Goal: Transaction & Acquisition: Purchase product/service

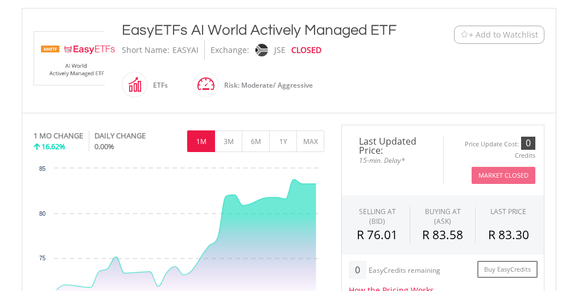
scroll to position [213, 0]
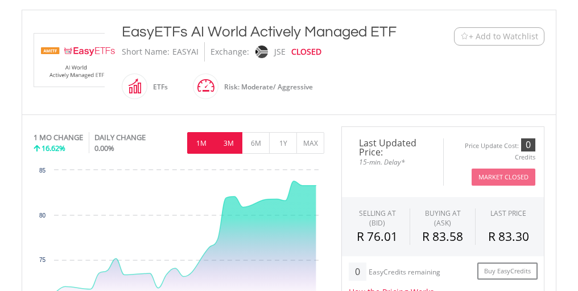
click at [234, 141] on button "3M" at bounding box center [228, 143] width 28 height 22
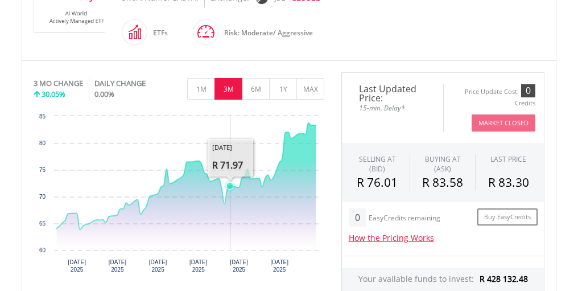
scroll to position [265, 0]
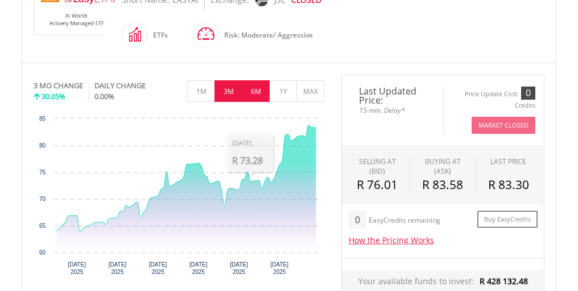
click at [260, 90] on button "6M" at bounding box center [256, 91] width 28 height 22
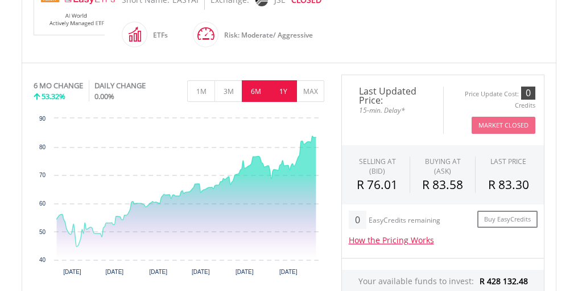
click at [289, 87] on button "1Y" at bounding box center [283, 91] width 28 height 22
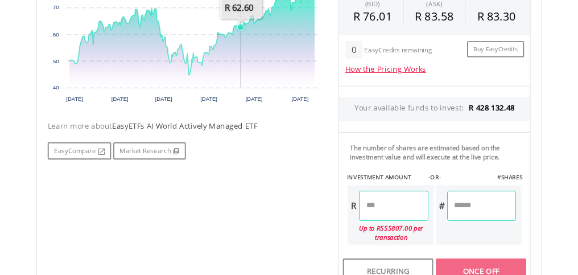
scroll to position [439, 0]
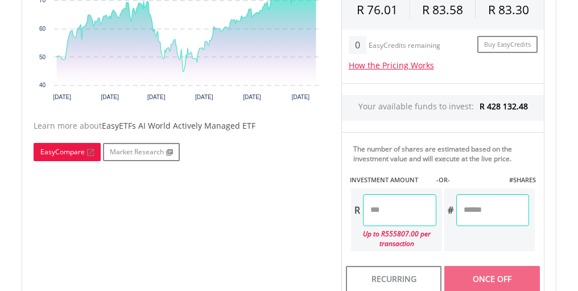
click at [67, 149] on link "EasyCompare" at bounding box center [67, 152] width 67 height 18
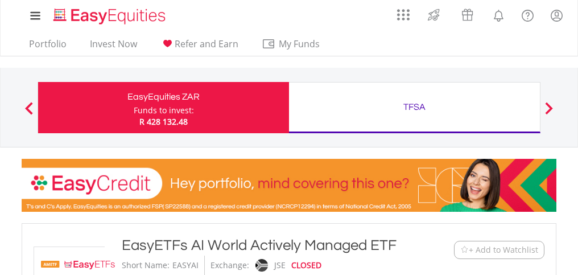
scroll to position [0, 0]
click at [130, 46] on link "Invest Now" at bounding box center [113, 47] width 56 height 18
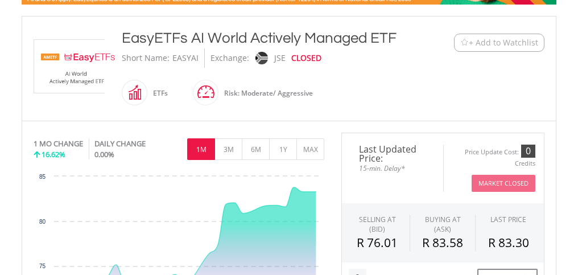
scroll to position [206, 0]
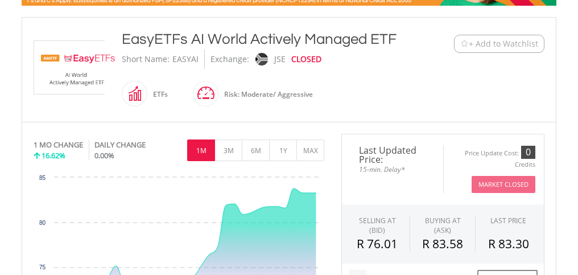
click at [81, 76] on img at bounding box center [76, 67] width 85 height 53
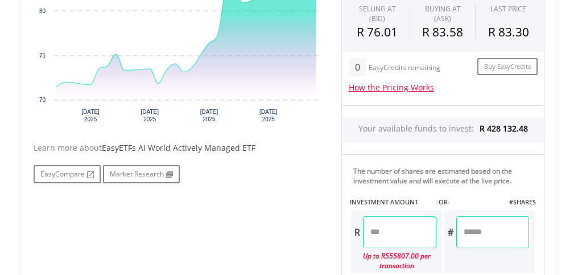
scroll to position [418, 0]
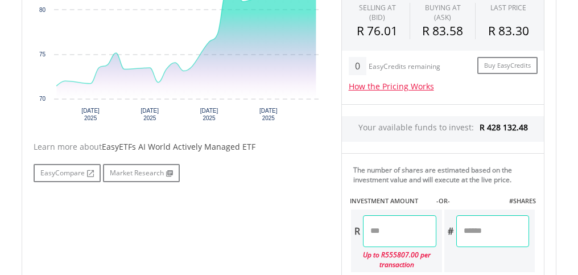
click at [371, 239] on input "number" at bounding box center [399, 231] width 73 height 32
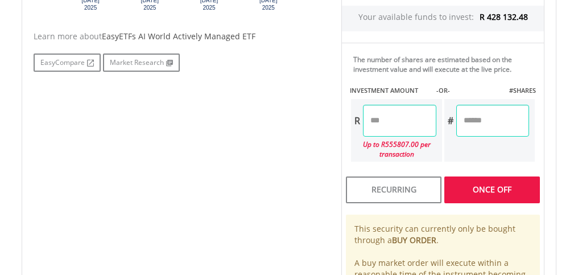
scroll to position [531, 0]
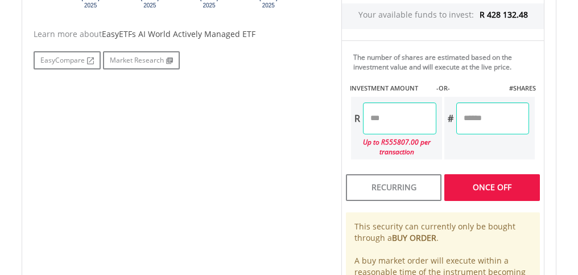
click at [489, 188] on div "Last Updated Price: 15-min. Delay* Price Update Cost: 0 Credits Market Closed S…" at bounding box center [443, 77] width 220 height 539
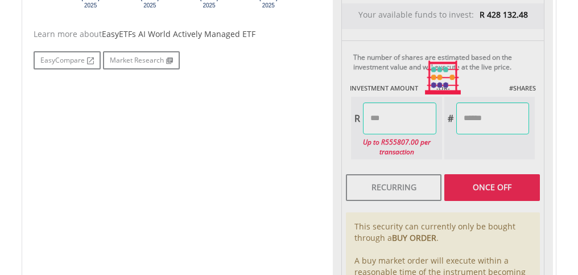
type input "*********"
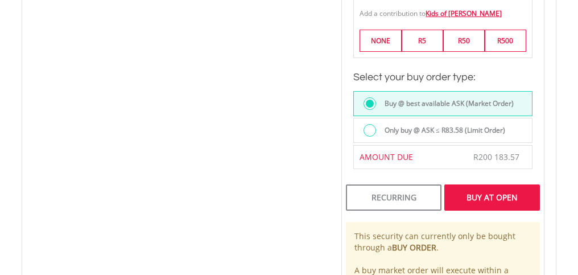
scroll to position [802, 0]
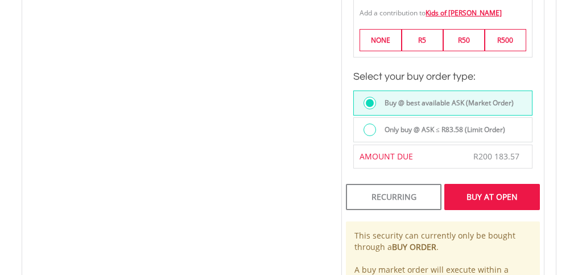
click at [490, 195] on div "Buy At Open" at bounding box center [492, 197] width 96 height 26
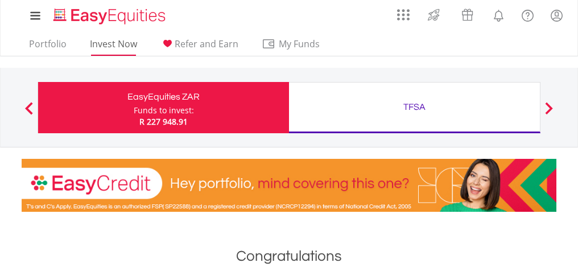
click at [112, 43] on link "Invest Now" at bounding box center [113, 47] width 56 height 18
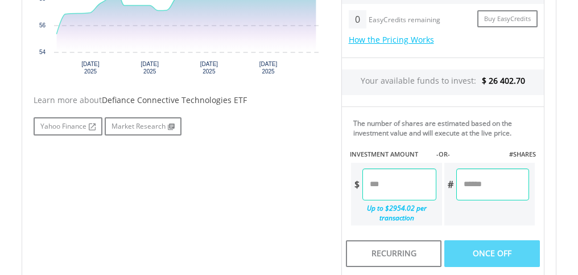
scroll to position [467, 0]
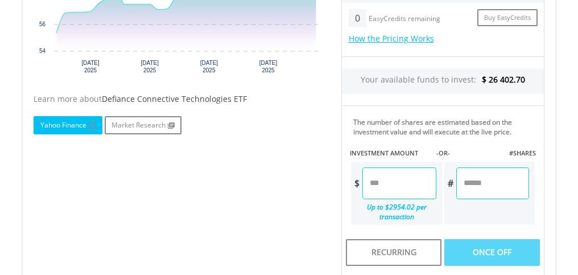
click at [84, 122] on link "Yahoo Finance" at bounding box center [68, 125] width 69 height 18
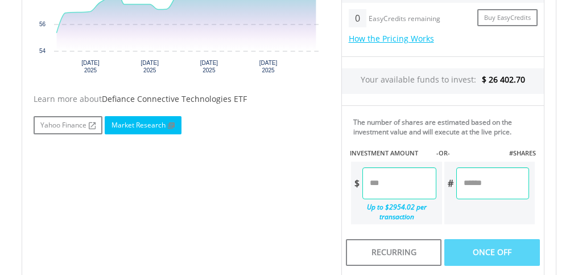
click at [138, 121] on link "Market Research" at bounding box center [143, 125] width 77 height 18
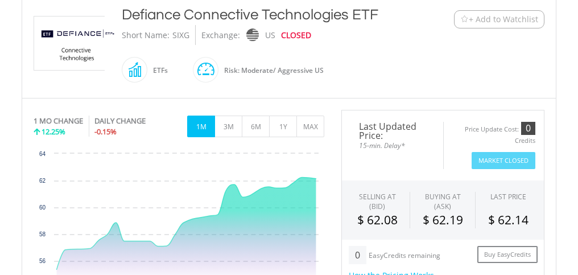
scroll to position [231, 0]
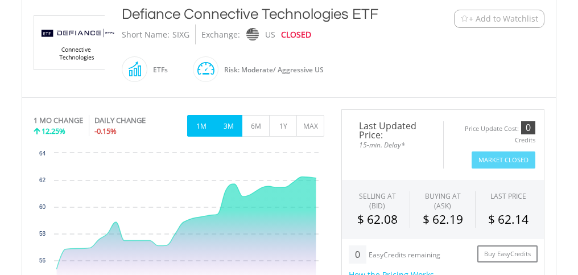
click at [230, 126] on button "3M" at bounding box center [228, 126] width 28 height 22
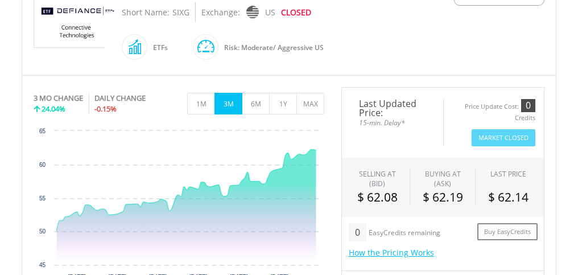
scroll to position [253, 0]
click at [255, 105] on button "6M" at bounding box center [256, 104] width 28 height 22
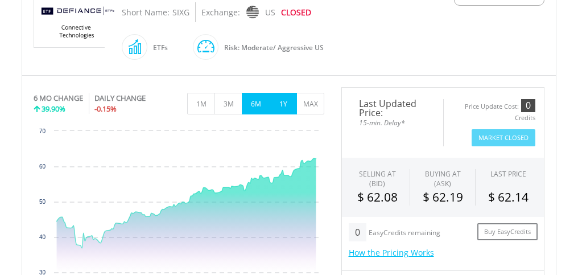
click at [281, 107] on button "1Y" at bounding box center [283, 104] width 28 height 22
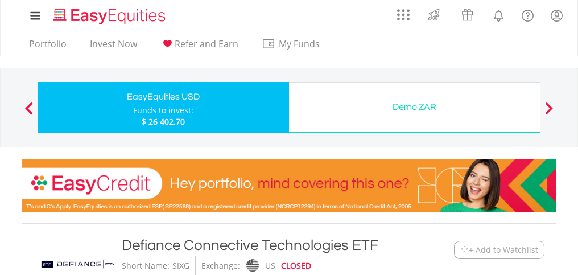
scroll to position [0, 0]
click at [101, 44] on link "Invest Now" at bounding box center [113, 47] width 56 height 18
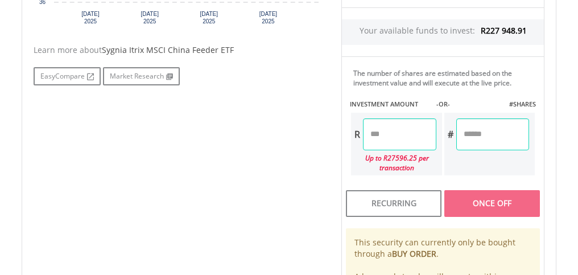
scroll to position [526, 0]
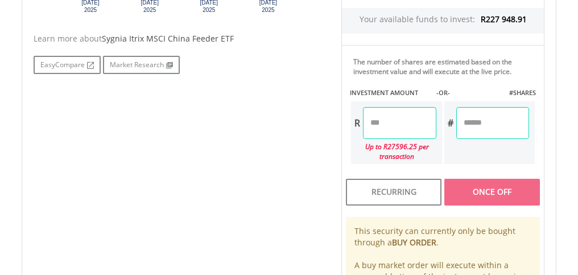
click at [380, 124] on input "number" at bounding box center [399, 123] width 73 height 32
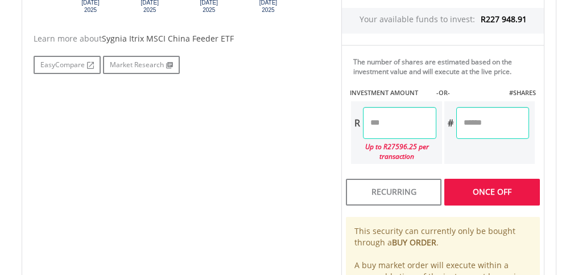
click at [458, 186] on div "Last Updated Price: 15-min. Delay* Price Update Cost: 0 Credits Market Closed S…" at bounding box center [443, 82] width 220 height 539
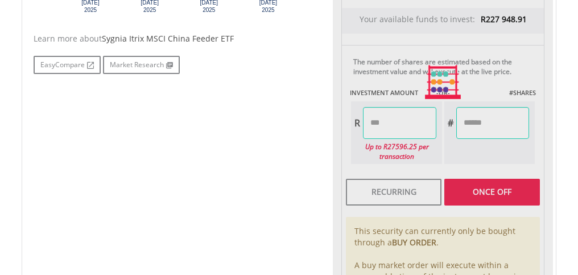
type input "*********"
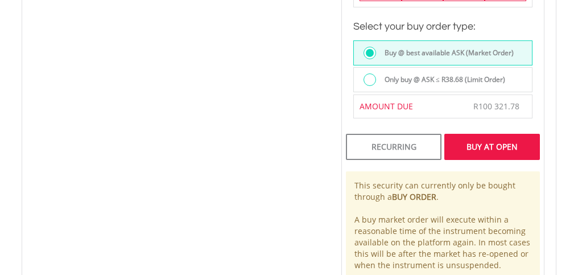
scroll to position [853, 0]
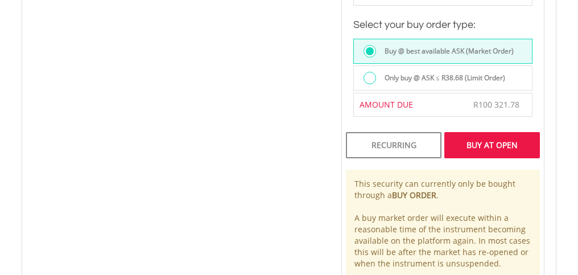
click at [508, 141] on div "Buy At Open" at bounding box center [492, 145] width 96 height 26
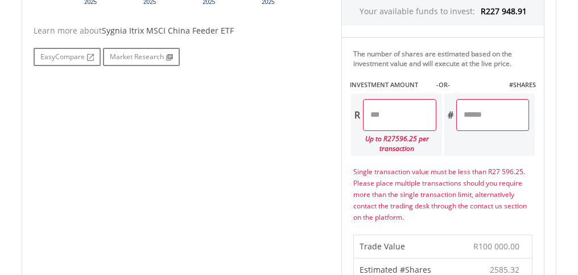
scroll to position [535, 0]
click at [413, 117] on input "*********" at bounding box center [399, 114] width 73 height 32
type input "*"
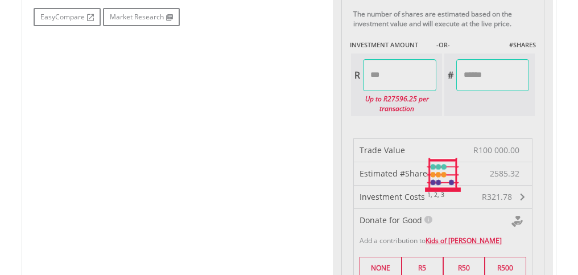
scroll to position [576, 0]
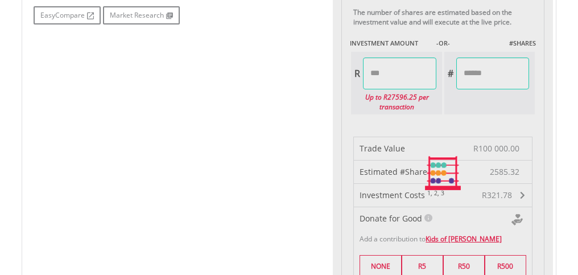
type input "********"
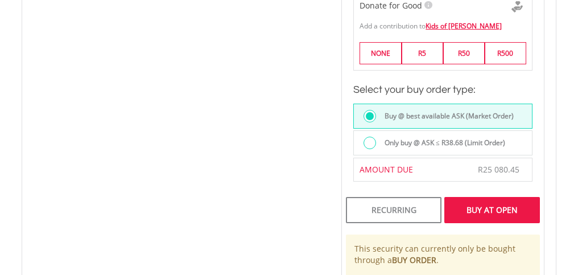
scroll to position [791, 0]
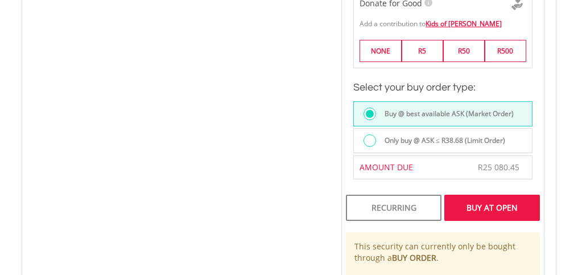
click at [503, 202] on div "Buy At Open" at bounding box center [492, 207] width 96 height 26
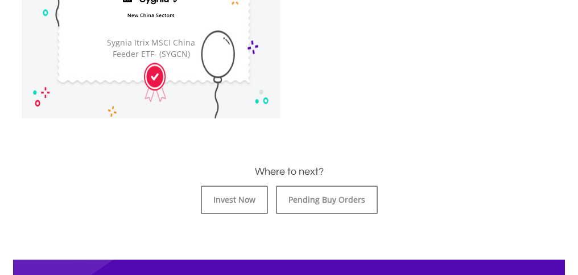
scroll to position [412, 0]
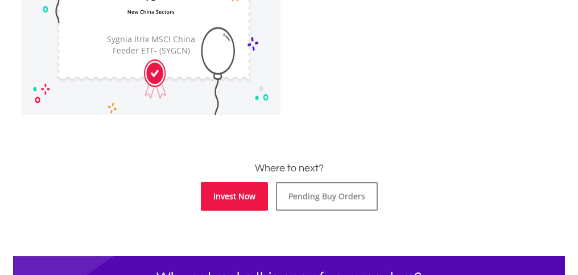
click at [244, 197] on link "Invest Now" at bounding box center [234, 196] width 67 height 28
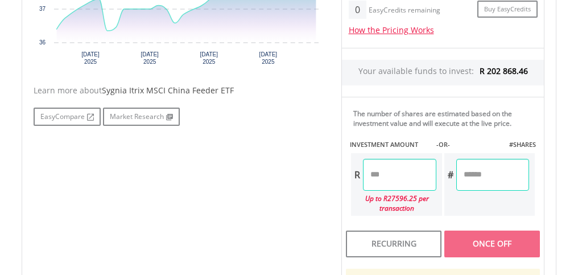
scroll to position [475, 0]
click at [408, 172] on input "number" at bounding box center [399, 174] width 73 height 32
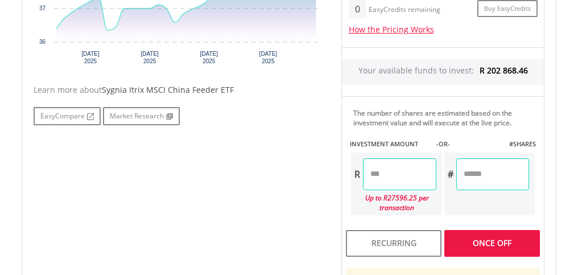
click at [528, 238] on div "Last Updated Price: 15-min. Delay* Price Update Cost: 0 Credits Market Closed S…" at bounding box center [443, 133] width 220 height 539
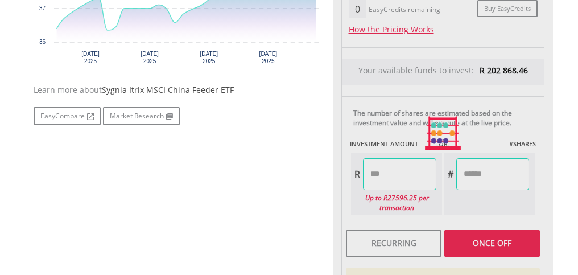
type input "********"
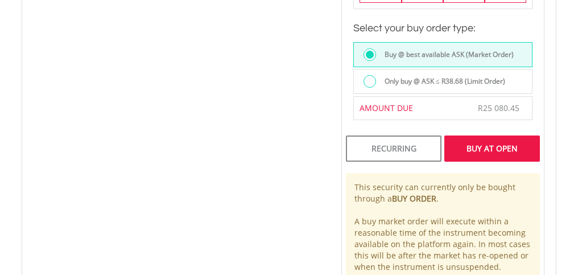
scroll to position [854, 0]
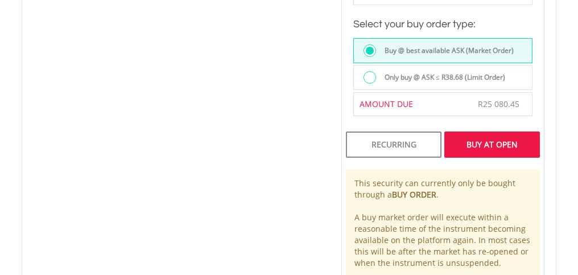
click at [492, 146] on div "Buy At Open" at bounding box center [492, 144] width 96 height 26
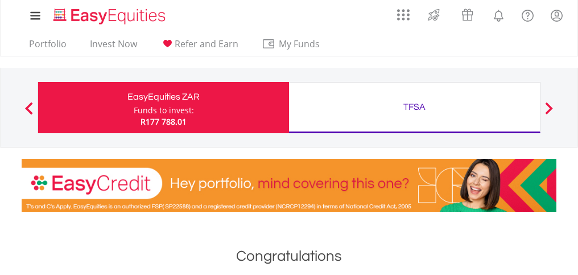
click at [195, 95] on div "EasyEquities ZAR" at bounding box center [163, 97] width 237 height 16
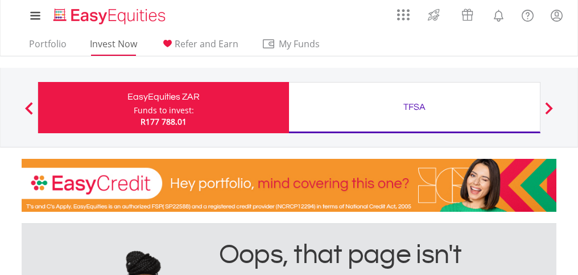
click at [126, 44] on link "Invest Now" at bounding box center [113, 47] width 56 height 18
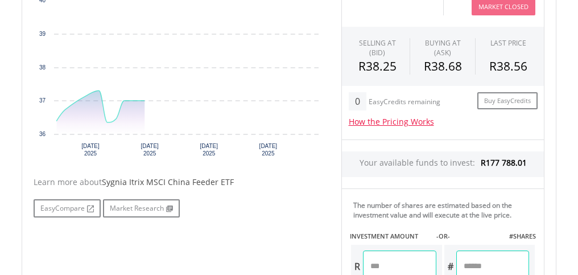
scroll to position [445, 0]
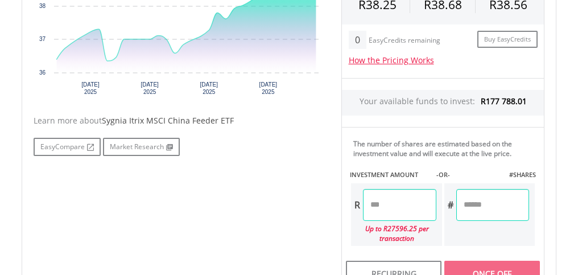
click at [399, 193] on input "number" at bounding box center [399, 205] width 73 height 32
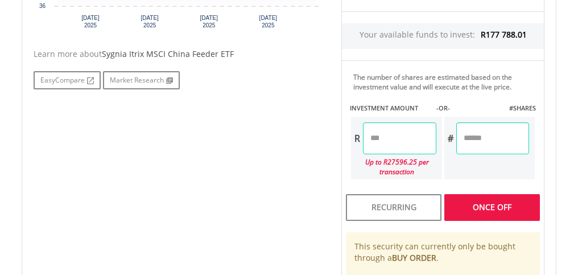
scroll to position [512, 0]
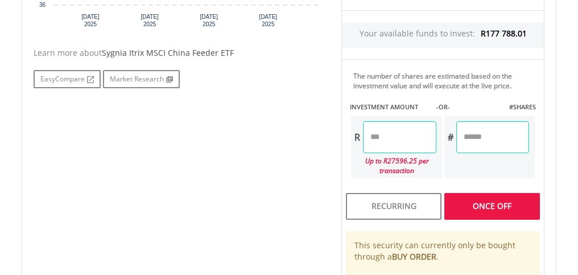
click at [492, 203] on div "Last Updated Price: 15-min. Delay* Price Update Cost: 0 Credits Market Closed S…" at bounding box center [443, 96] width 220 height 539
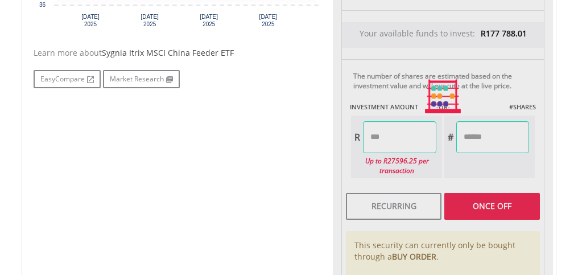
type input "********"
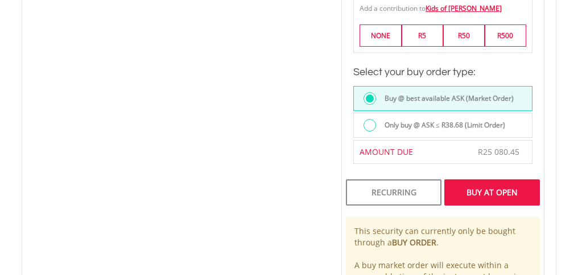
scroll to position [823, 0]
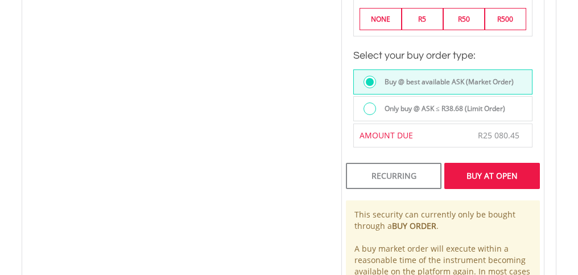
click at [501, 175] on div "Buy At Open" at bounding box center [492, 176] width 96 height 26
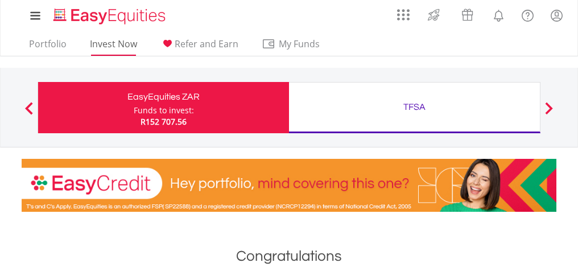
click at [126, 42] on link "Invest Now" at bounding box center [113, 47] width 56 height 18
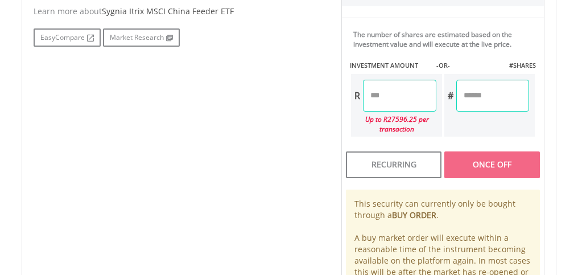
scroll to position [550, 0]
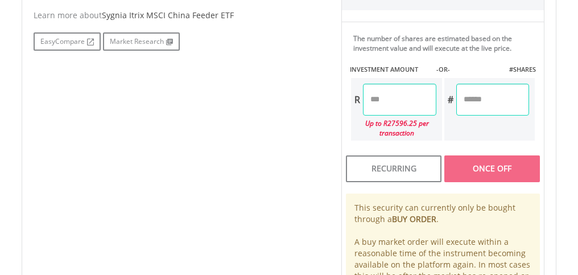
click at [391, 110] on input "number" at bounding box center [399, 100] width 73 height 32
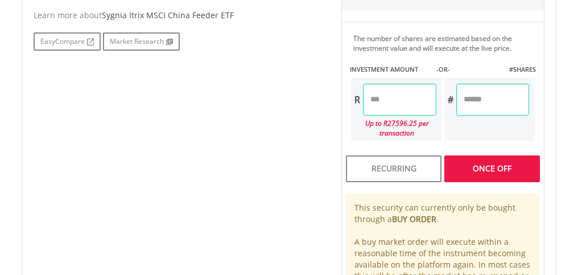
click at [523, 168] on div "Last Updated Price: 15-min. Delay* Price Update Cost: 0 Credits Market Closed S…" at bounding box center [443, 59] width 220 height 539
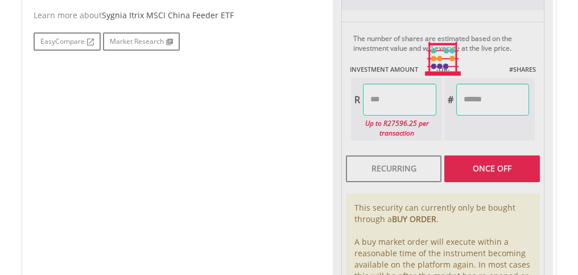
type input "********"
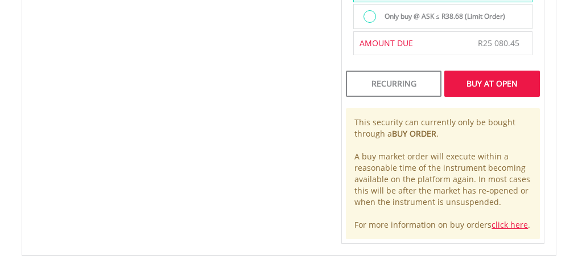
scroll to position [914, 0]
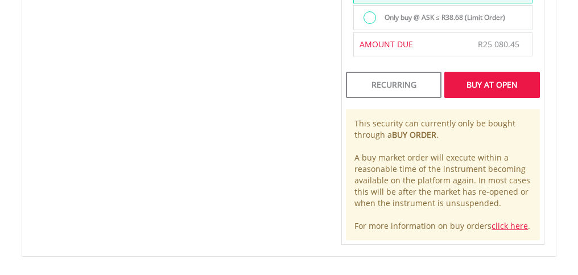
click at [499, 84] on div "Buy At Open" at bounding box center [492, 85] width 96 height 26
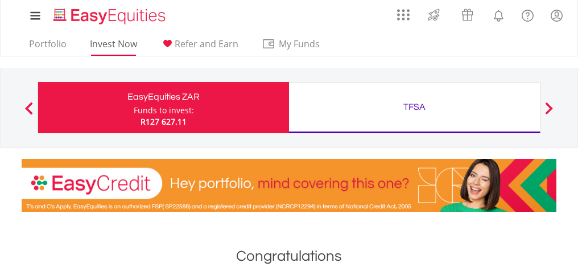
click at [123, 38] on link "Invest Now" at bounding box center [113, 47] width 56 height 18
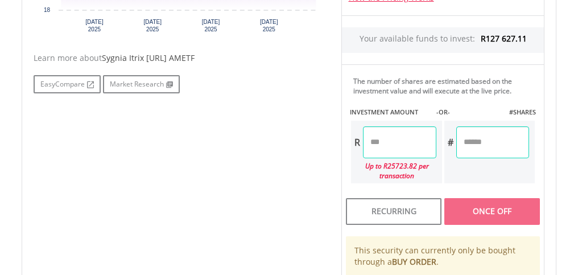
scroll to position [511, 0]
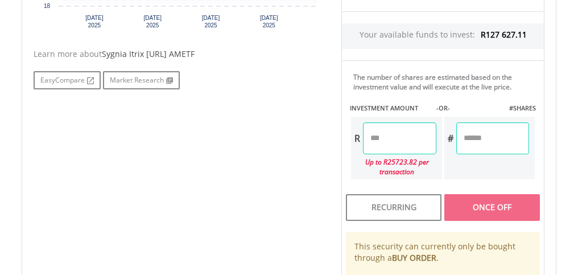
click at [395, 142] on input "number" at bounding box center [399, 138] width 73 height 32
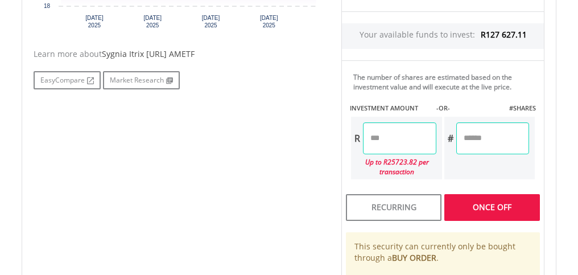
type input "*"
click at [516, 203] on div "Last Updated Price: 15-min. Delay* Price Update Cost: 0 Credits Market Closed S…" at bounding box center [443, 97] width 220 height 539
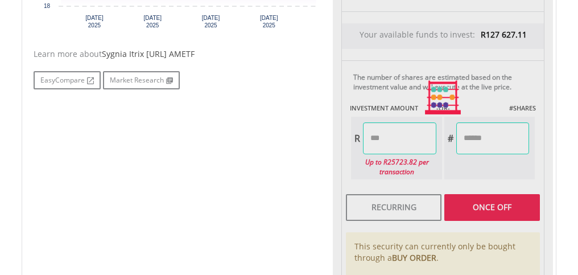
type input "********"
type input "*********"
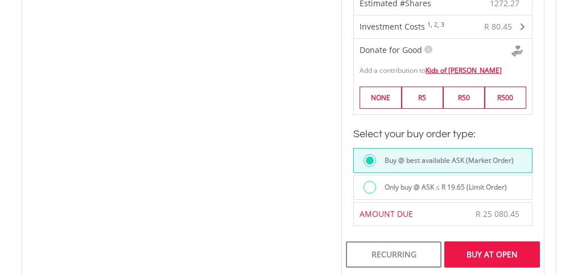
scroll to position [764, 0]
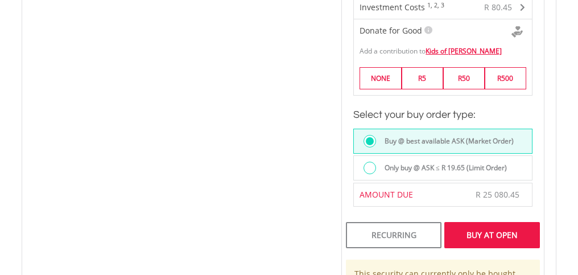
click at [503, 236] on div "Buy At Open" at bounding box center [492, 235] width 96 height 26
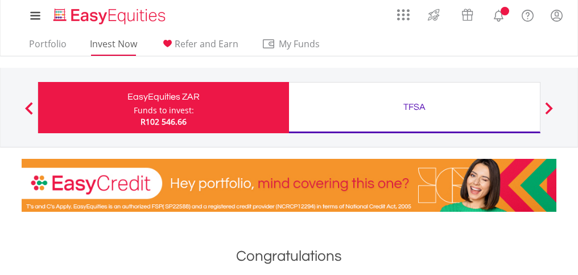
click at [128, 45] on link "Invest Now" at bounding box center [113, 47] width 56 height 18
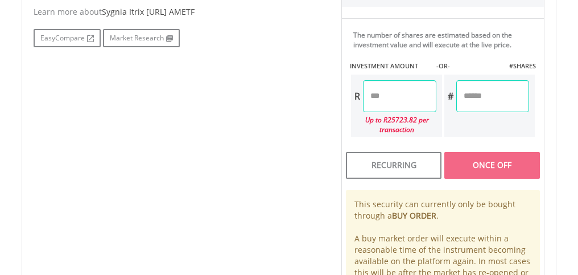
scroll to position [563, 0]
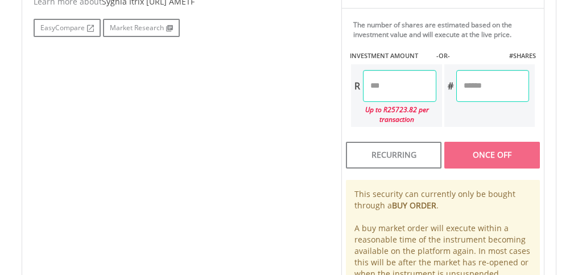
click at [402, 84] on input "number" at bounding box center [399, 86] width 73 height 32
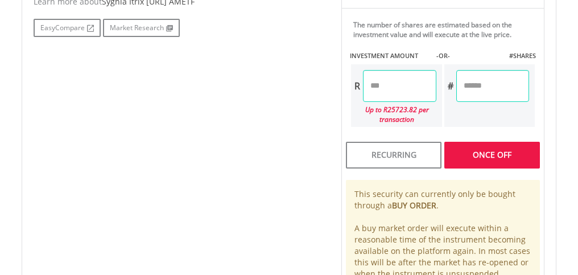
click at [487, 154] on div "Last Updated Price: 15-min. Delay* Price Update Cost: 0 Credits Market Closed S…" at bounding box center [443, 45] width 220 height 539
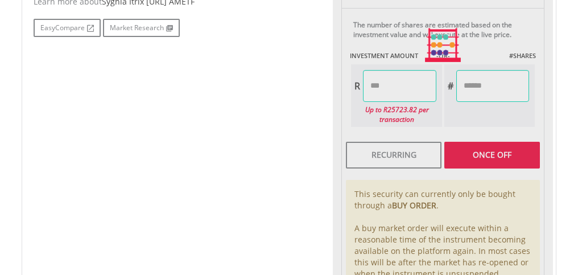
type input "********"
type input "*********"
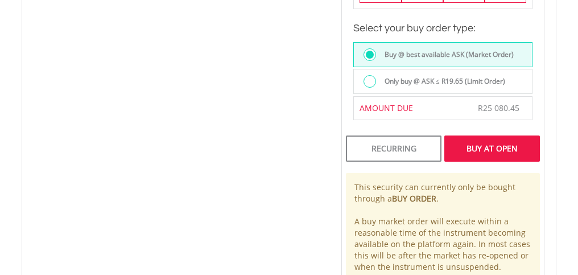
scroll to position [836, 0]
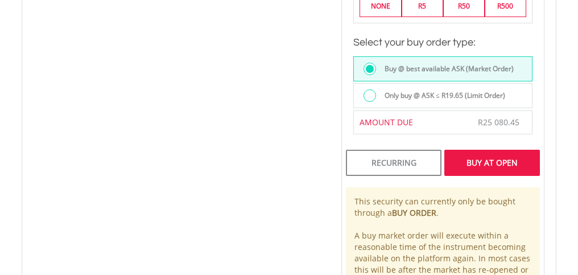
click at [493, 159] on div "Buy At Open" at bounding box center [492, 163] width 96 height 26
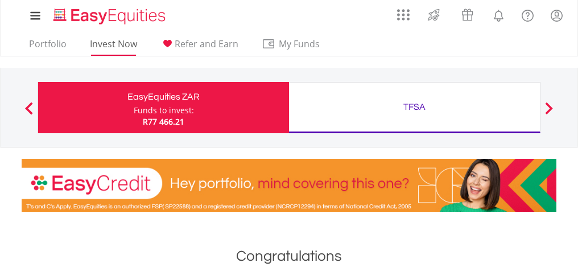
click at [115, 43] on link "Invest Now" at bounding box center [113, 47] width 56 height 18
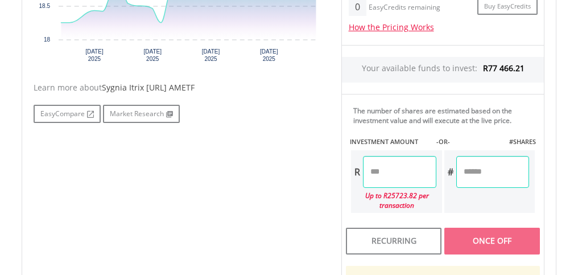
scroll to position [480, 0]
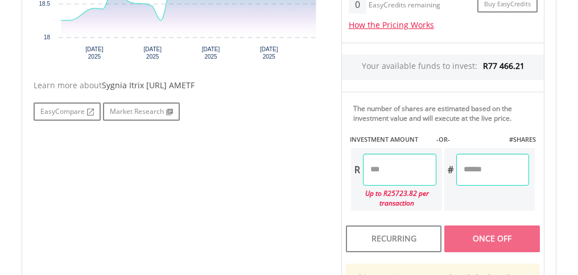
click at [403, 167] on input "number" at bounding box center [399, 170] width 73 height 32
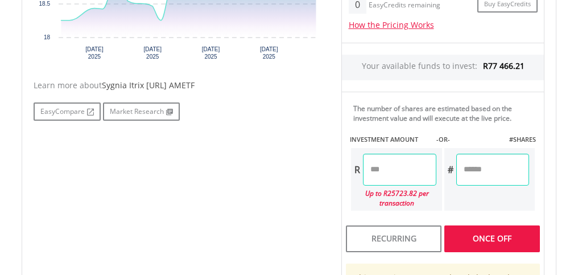
click at [506, 235] on div "Last Updated Price: 15-min. Delay* Price Update Cost: 0 Credits Market Closed S…" at bounding box center [443, 129] width 220 height 539
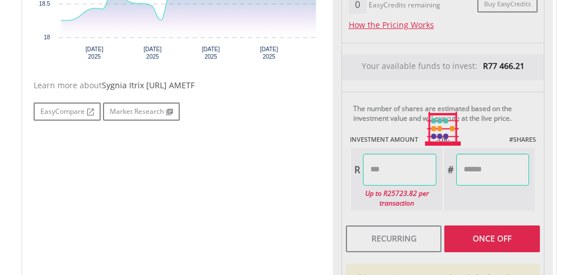
type input "********"
type input "*********"
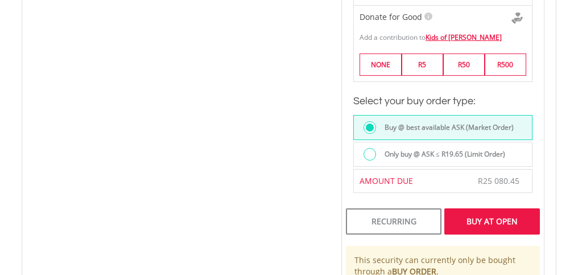
scroll to position [852, 0]
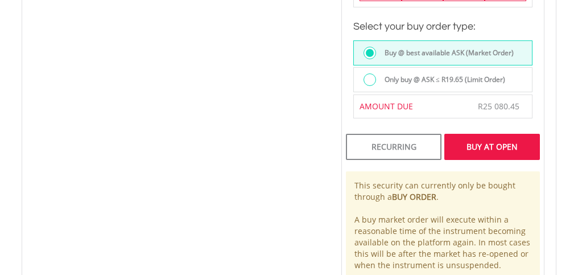
click at [491, 150] on div "Buy At Open" at bounding box center [492, 147] width 96 height 26
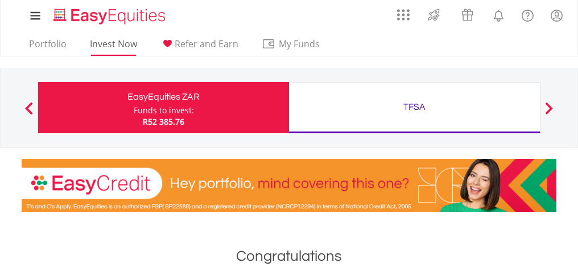
click at [122, 42] on link "Invest Now" at bounding box center [113, 47] width 56 height 18
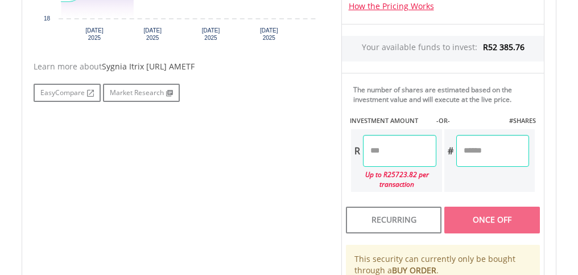
scroll to position [526, 0]
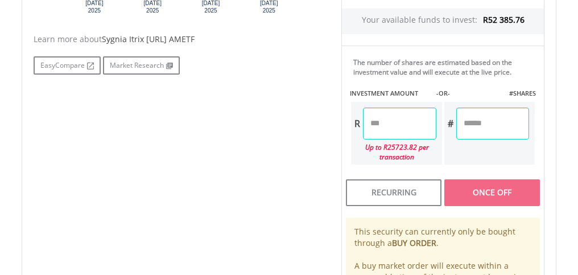
click at [387, 119] on input "number" at bounding box center [399, 123] width 73 height 32
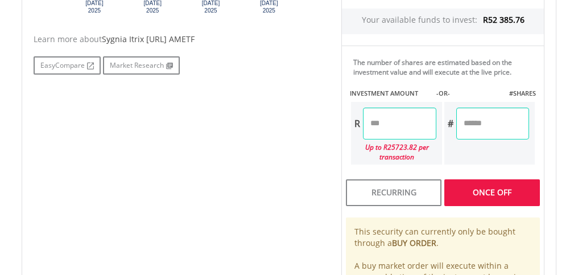
click at [522, 189] on div "Last Updated Price: 15-min. Delay* Price Update Cost: 0 Credits Market Closed S…" at bounding box center [443, 83] width 220 height 539
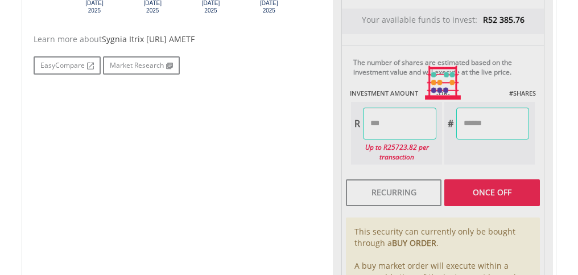
type input "********"
type input "*********"
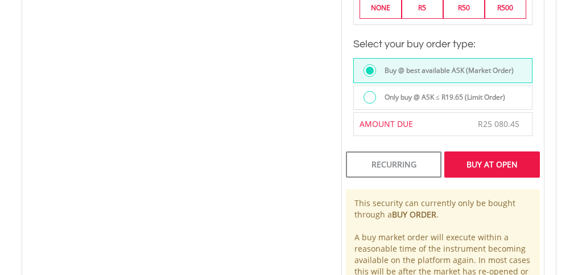
scroll to position [894, 0]
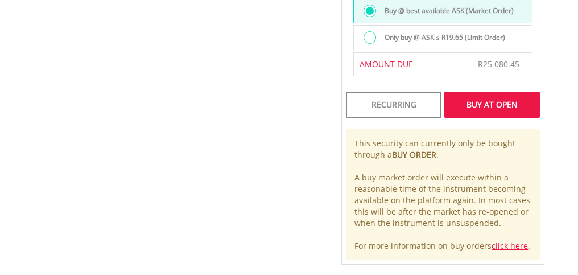
click at [487, 110] on div "Buy At Open" at bounding box center [492, 105] width 96 height 26
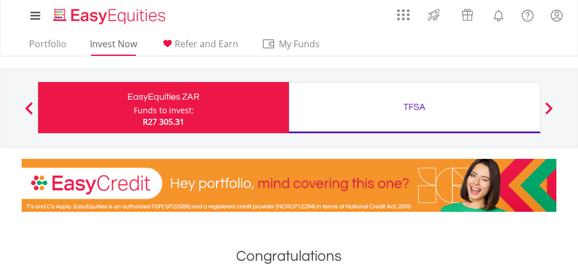
click at [123, 43] on link "Invest Now" at bounding box center [113, 47] width 56 height 18
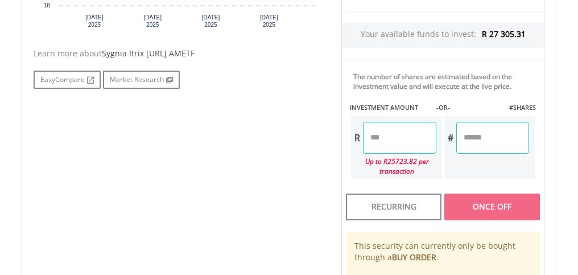
scroll to position [513, 0]
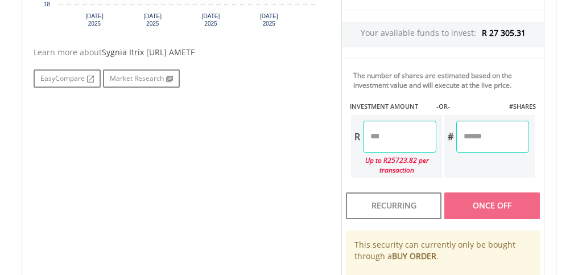
click at [400, 134] on input "number" at bounding box center [399, 137] width 73 height 32
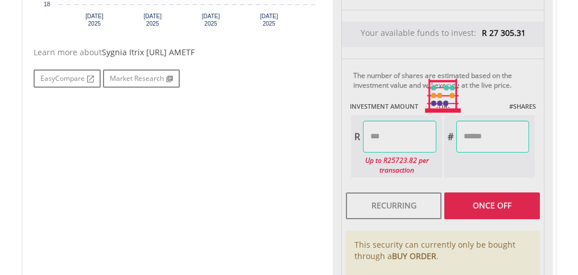
click at [513, 206] on div "Last Updated Price: 15-min. Delay* Price Update Cost: 0 Credits Market Closed S…" at bounding box center [443, 96] width 220 height 539
type input "********"
type input "*********"
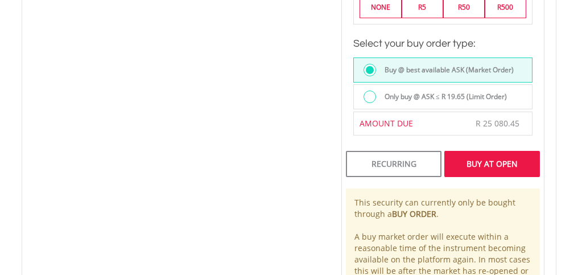
scroll to position [867, 0]
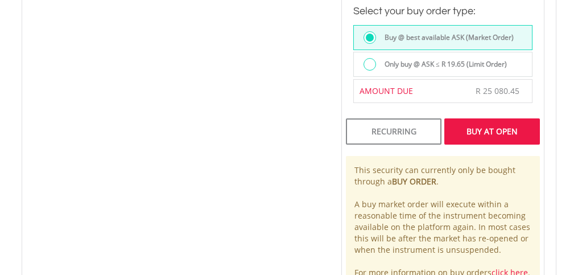
click at [514, 132] on div "Buy At Open" at bounding box center [492, 131] width 96 height 26
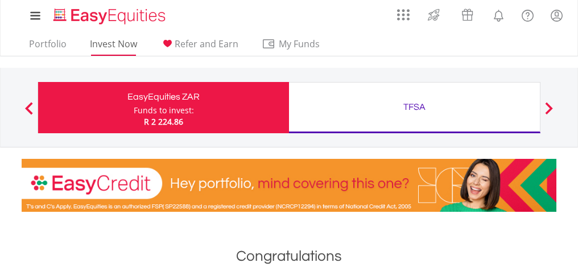
click at [114, 43] on link "Invest Now" at bounding box center [113, 47] width 56 height 18
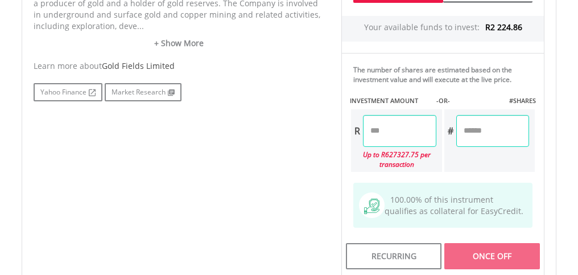
scroll to position [614, 0]
click at [405, 135] on input "number" at bounding box center [399, 131] width 73 height 32
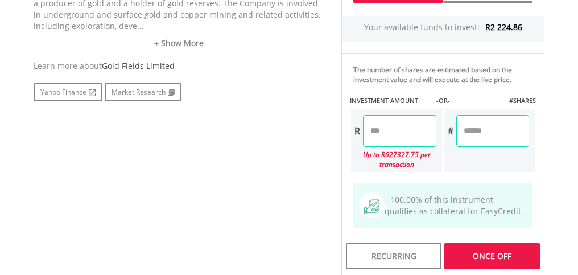
click at [509, 256] on div "Last Updated Price: 15-min. Delay* Price Update Cost: 0 Credits Market Closed S…" at bounding box center [443, 85] width 220 height 661
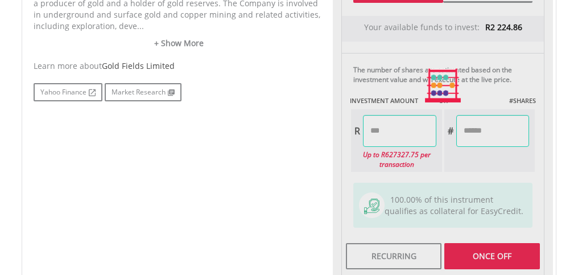
type input "*******"
type input "*****"
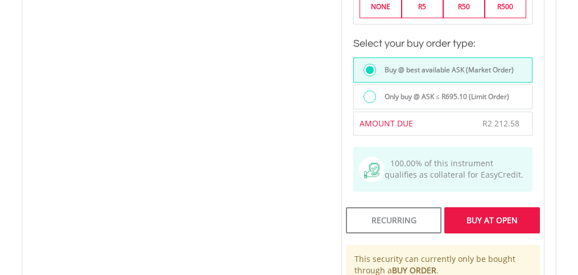
scroll to position [961, 0]
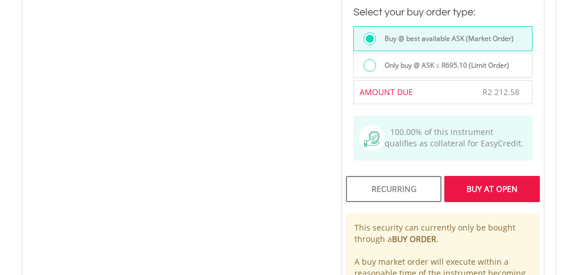
click at [501, 188] on div "Buy At Open" at bounding box center [492, 189] width 96 height 26
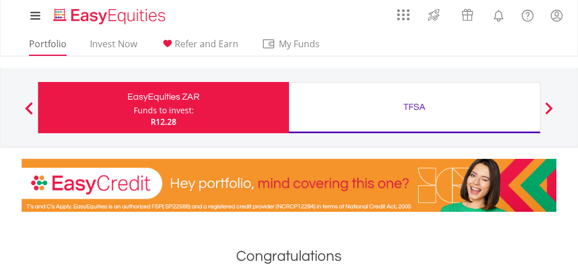
click at [59, 43] on link "Portfolio" at bounding box center [47, 47] width 47 height 18
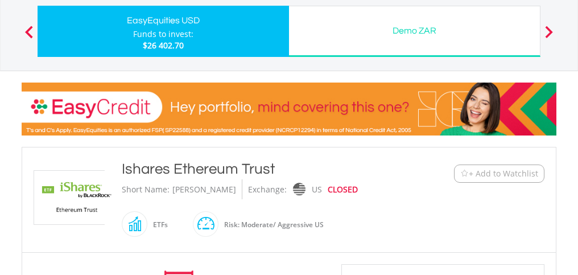
scroll to position [77, 0]
